Goal: Register for event/course

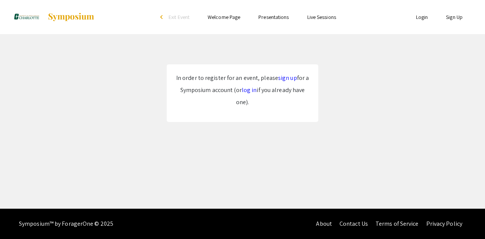
drag, startPoint x: 246, startPoint y: 95, endPoint x: 251, endPoint y: 97, distance: 4.9
click at [251, 97] on p "In order to register for an event, please sign up for a Symposium account (or l…" at bounding box center [242, 90] width 137 height 36
click at [247, 91] on link "log in" at bounding box center [249, 90] width 15 height 8
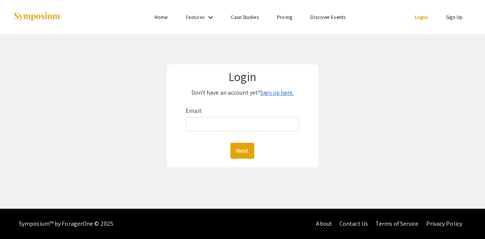
click at [280, 94] on link "Sign up here." at bounding box center [277, 93] width 33 height 8
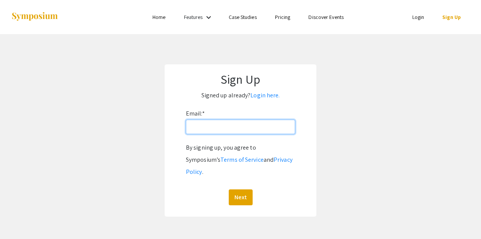
click at [235, 125] on input "Email: *" at bounding box center [240, 127] width 109 height 14
type input "[EMAIL_ADDRESS][DOMAIN_NAME]"
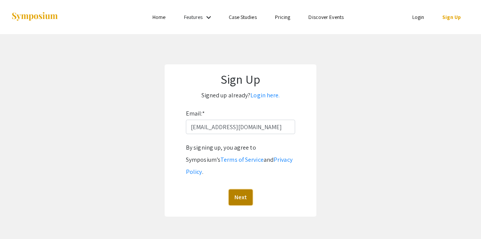
click at [237, 190] on button "Next" at bounding box center [241, 198] width 24 height 16
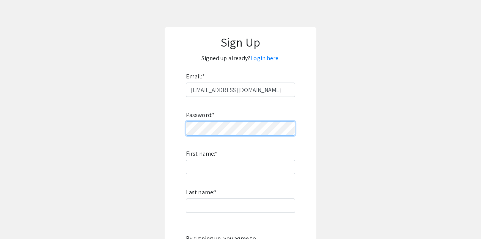
scroll to position [114, 0]
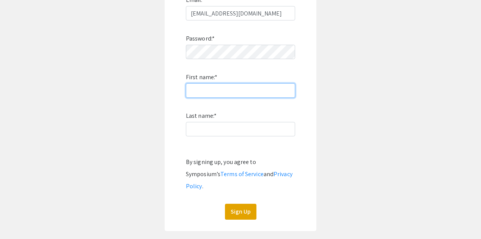
click at [259, 90] on input "First name: *" at bounding box center [240, 90] width 109 height 14
type input "Grace"
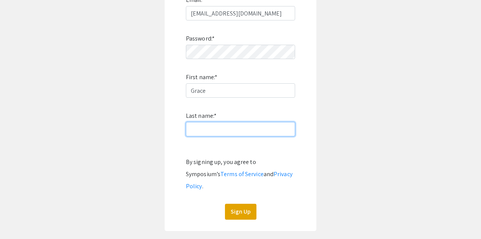
click at [248, 132] on input "Last name: *" at bounding box center [240, 129] width 109 height 14
click at [199, 132] on input "Last name: *" at bounding box center [240, 129] width 109 height 14
click at [216, 127] on input "Last name: *" at bounding box center [240, 129] width 109 height 14
click at [215, 129] on input "Last name: *" at bounding box center [240, 129] width 109 height 14
type input "[PERSON_NAME]"
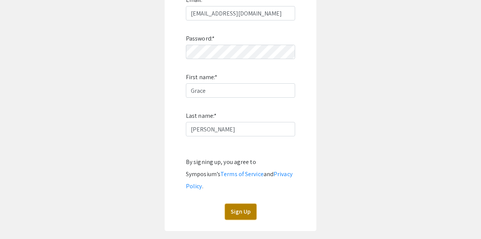
click at [248, 204] on button "Sign Up" at bounding box center [240, 212] width 31 height 16
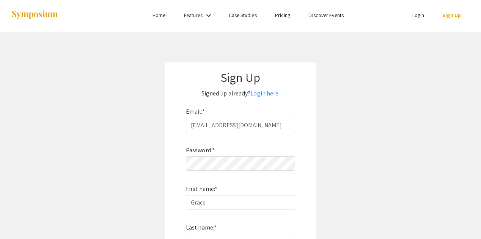
scroll to position [0, 0]
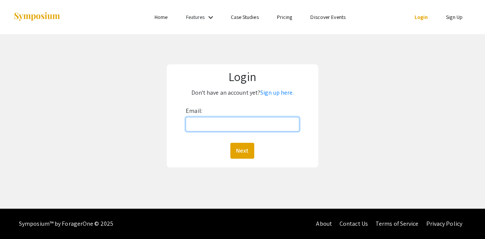
click at [206, 125] on input "Email:" at bounding box center [243, 124] width 114 height 14
type input "[EMAIL_ADDRESS][DOMAIN_NAME]"
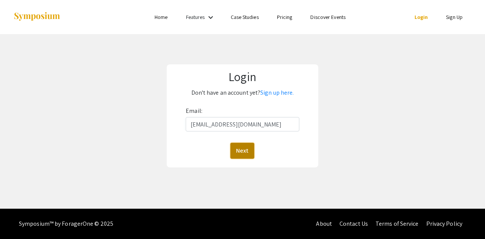
click at [238, 149] on button "Next" at bounding box center [243, 151] width 24 height 16
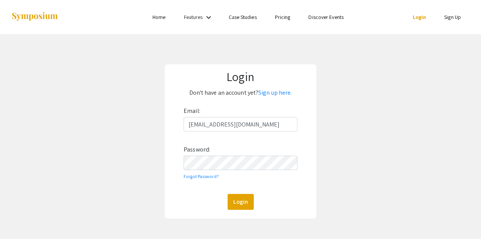
click at [214, 155] on div "Email: [EMAIL_ADDRESS][DOMAIN_NAME] Password: Forgot Password? Login" at bounding box center [241, 157] width 114 height 105
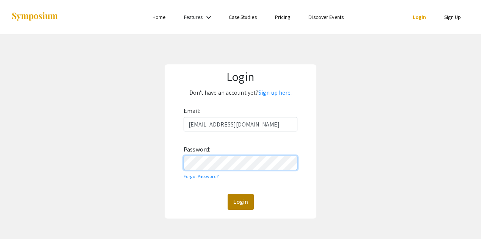
click at [228, 194] on button "Login" at bounding box center [241, 202] width 26 height 16
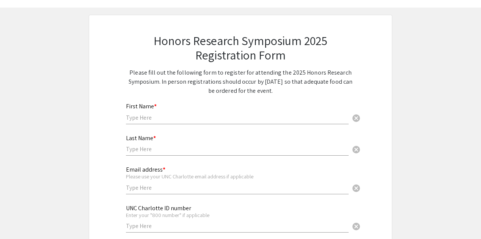
scroll to position [38, 0]
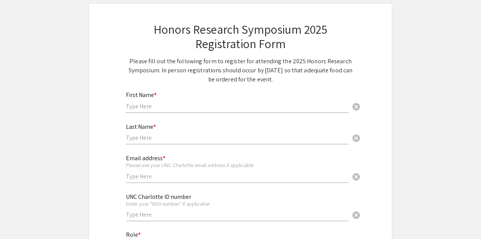
click at [165, 113] on div "First Name * cancel" at bounding box center [237, 102] width 223 height 36
click at [162, 100] on div "First Name * cancel" at bounding box center [237, 98] width 223 height 29
type input "Grace"
click at [148, 133] on div "Last Name * cancel" at bounding box center [237, 130] width 223 height 29
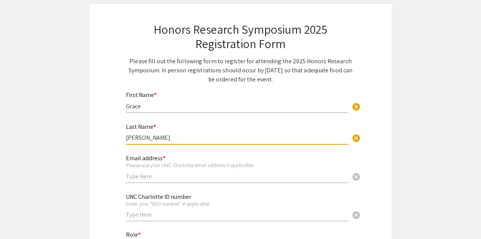
type input "[PERSON_NAME]"
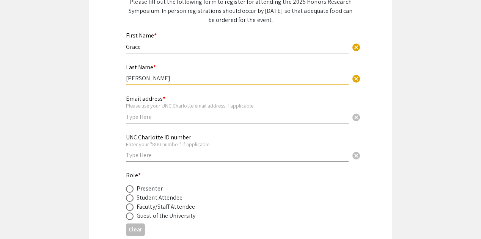
scroll to position [98, 0]
click at [143, 114] on input "text" at bounding box center [237, 117] width 223 height 8
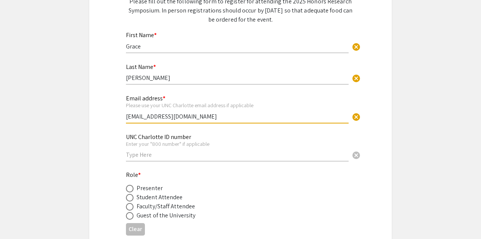
type input "[EMAIL_ADDRESS][DOMAIN_NAME]"
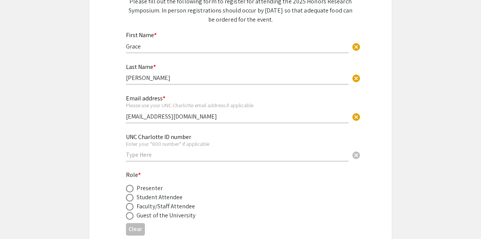
click at [224, 147] on div "Enter your "800 number" if applicable" at bounding box center [237, 144] width 223 height 7
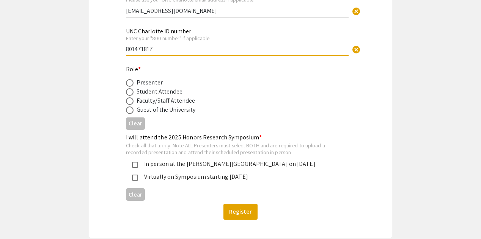
scroll to position [204, 0]
type input "801471817"
click at [127, 91] on span at bounding box center [130, 92] width 8 height 8
click at [127, 91] on input "radio" at bounding box center [130, 92] width 8 height 8
radio input "true"
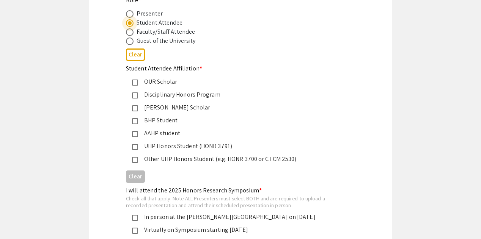
scroll to position [280, 0]
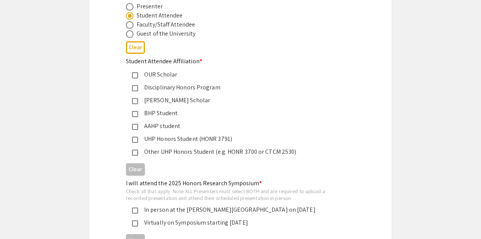
click at [135, 90] on mat-pseudo-checkbox at bounding box center [135, 88] width 6 height 6
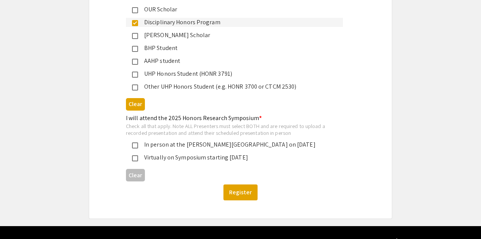
scroll to position [356, 0]
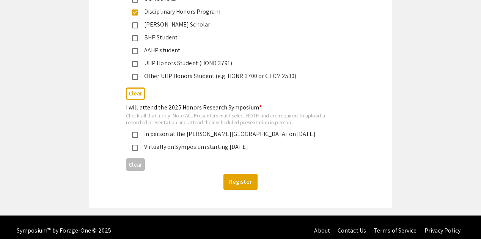
click at [138, 131] on div "In person at the [PERSON_NAME][GEOGRAPHIC_DATA] on [DATE]" at bounding box center [237, 134] width 199 height 9
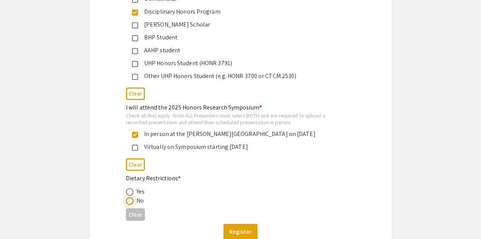
click at [130, 201] on span at bounding box center [130, 202] width 8 height 8
click at [130, 201] on input "radio" at bounding box center [130, 202] width 8 height 8
radio input "true"
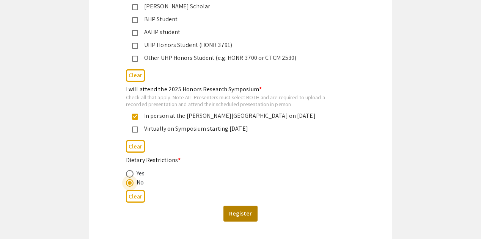
scroll to position [412, 0]
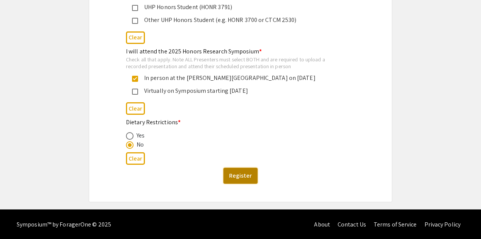
click at [248, 181] on button "Register" at bounding box center [240, 176] width 34 height 16
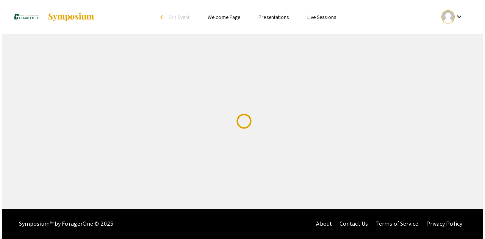
scroll to position [0, 0]
